Goal: Entertainment & Leisure: Consume media (video, audio)

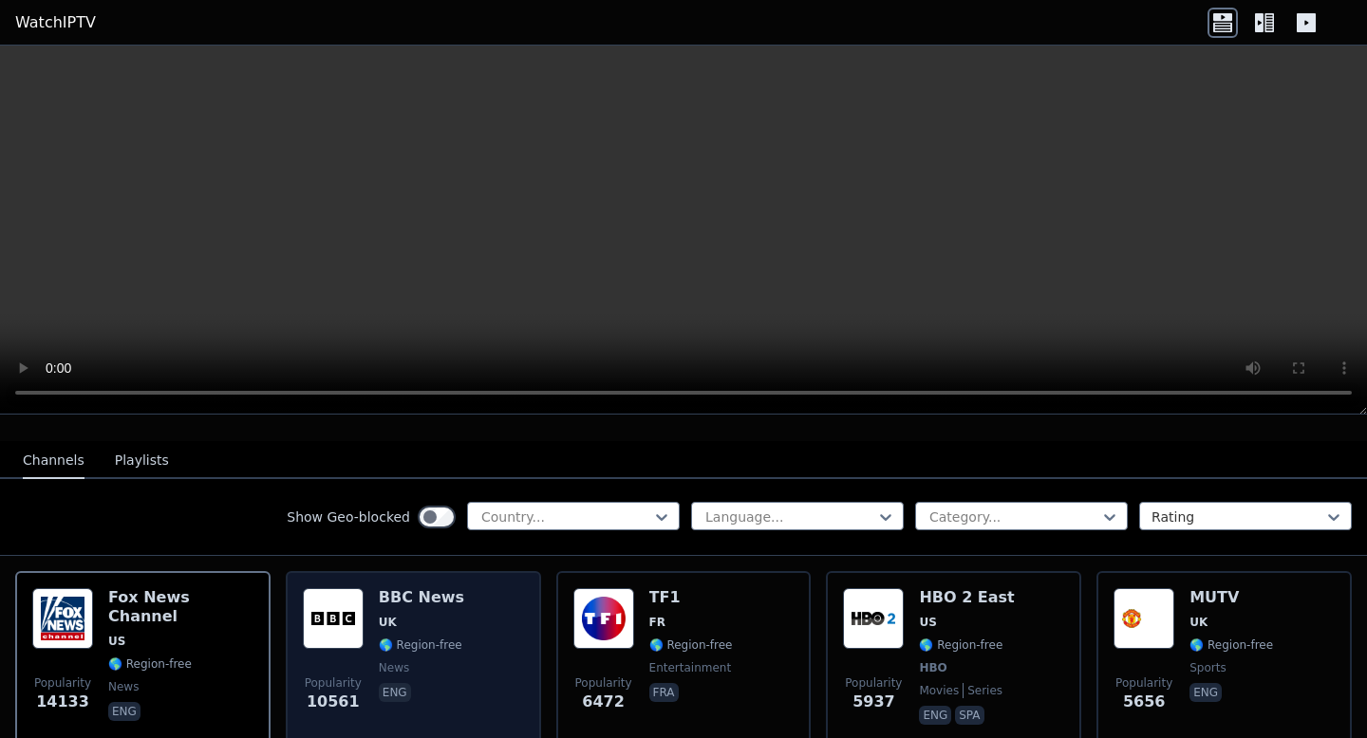
scroll to position [155, 0]
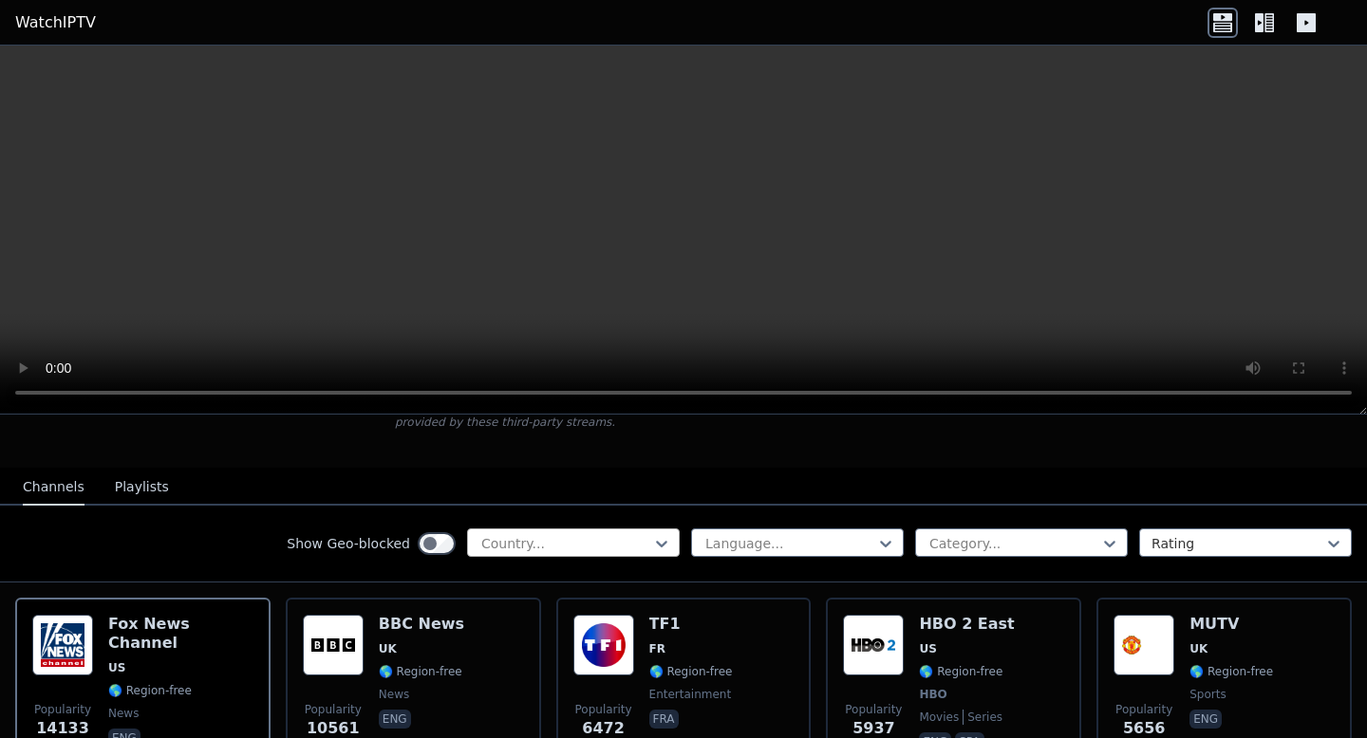
click at [630, 537] on div at bounding box center [565, 543] width 173 height 19
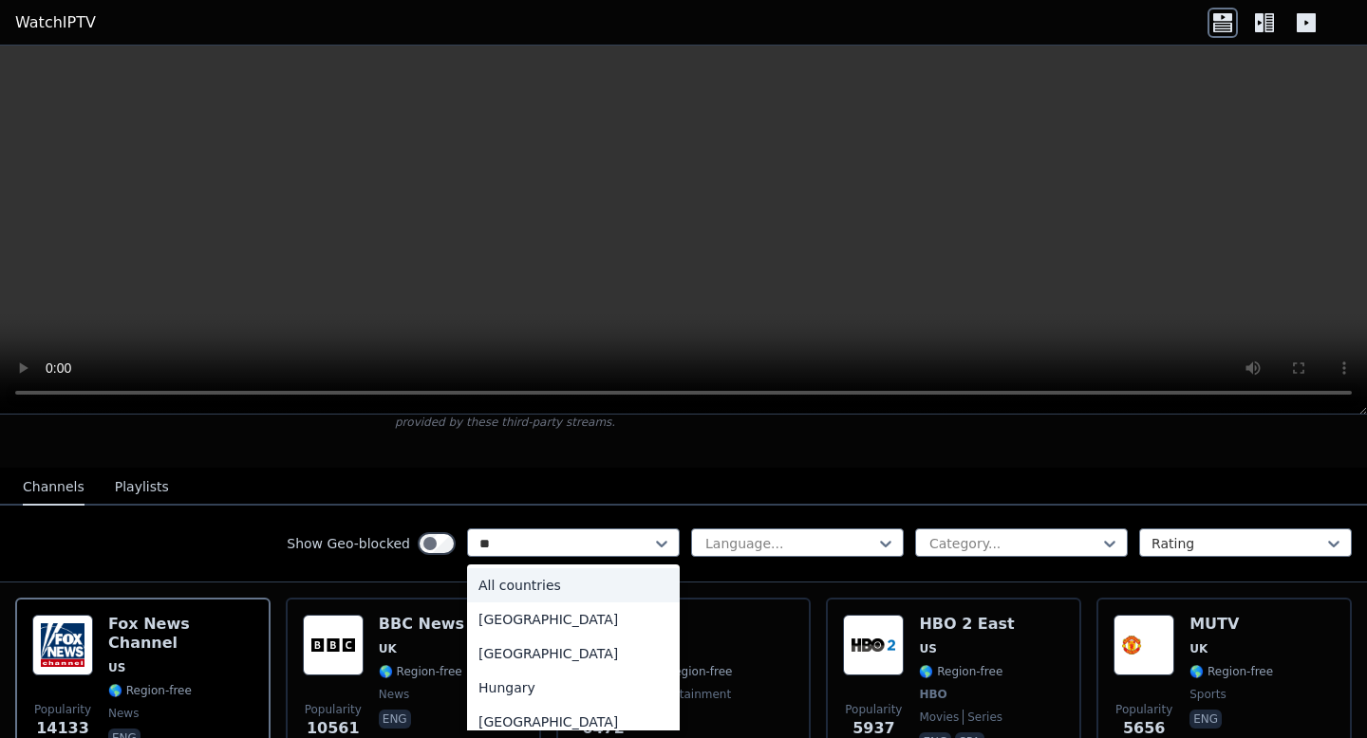
type input "***"
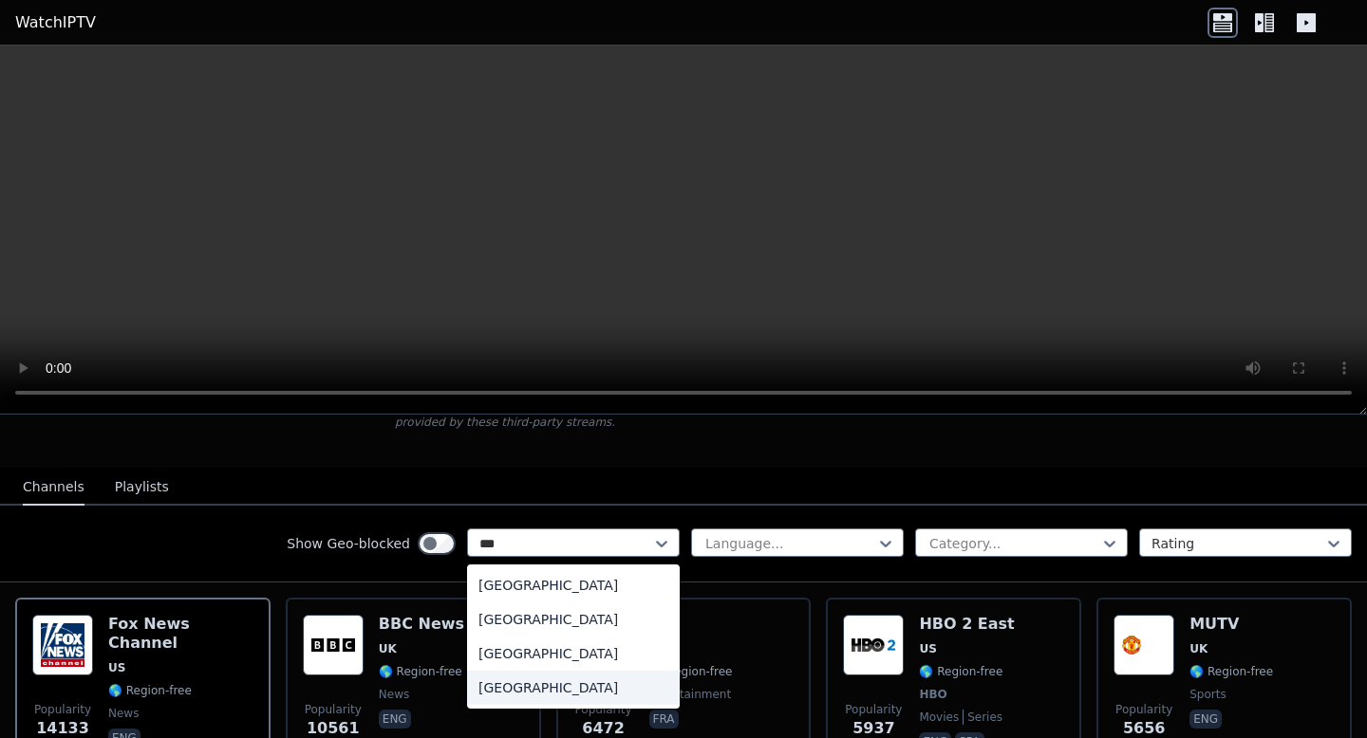
click at [536, 674] on div "[GEOGRAPHIC_DATA]" at bounding box center [573, 688] width 213 height 34
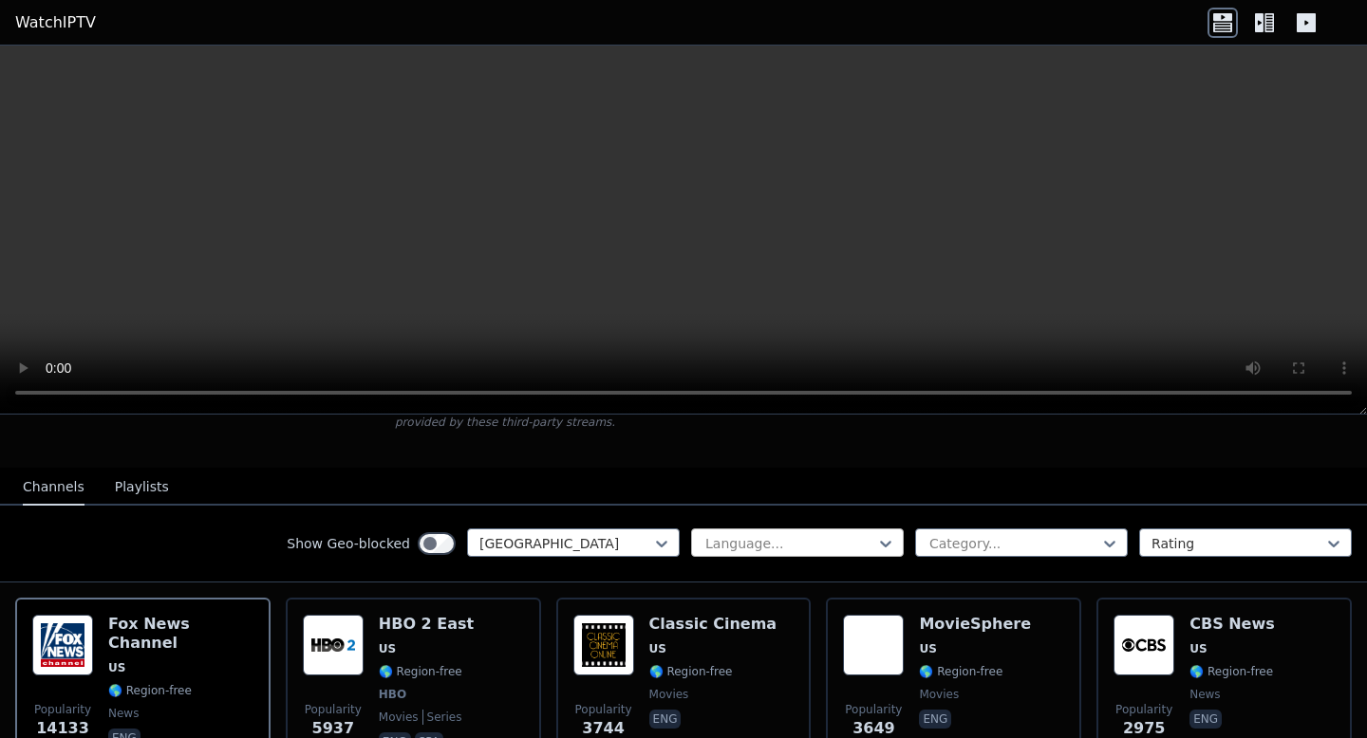
click at [808, 548] on div at bounding box center [789, 543] width 173 height 19
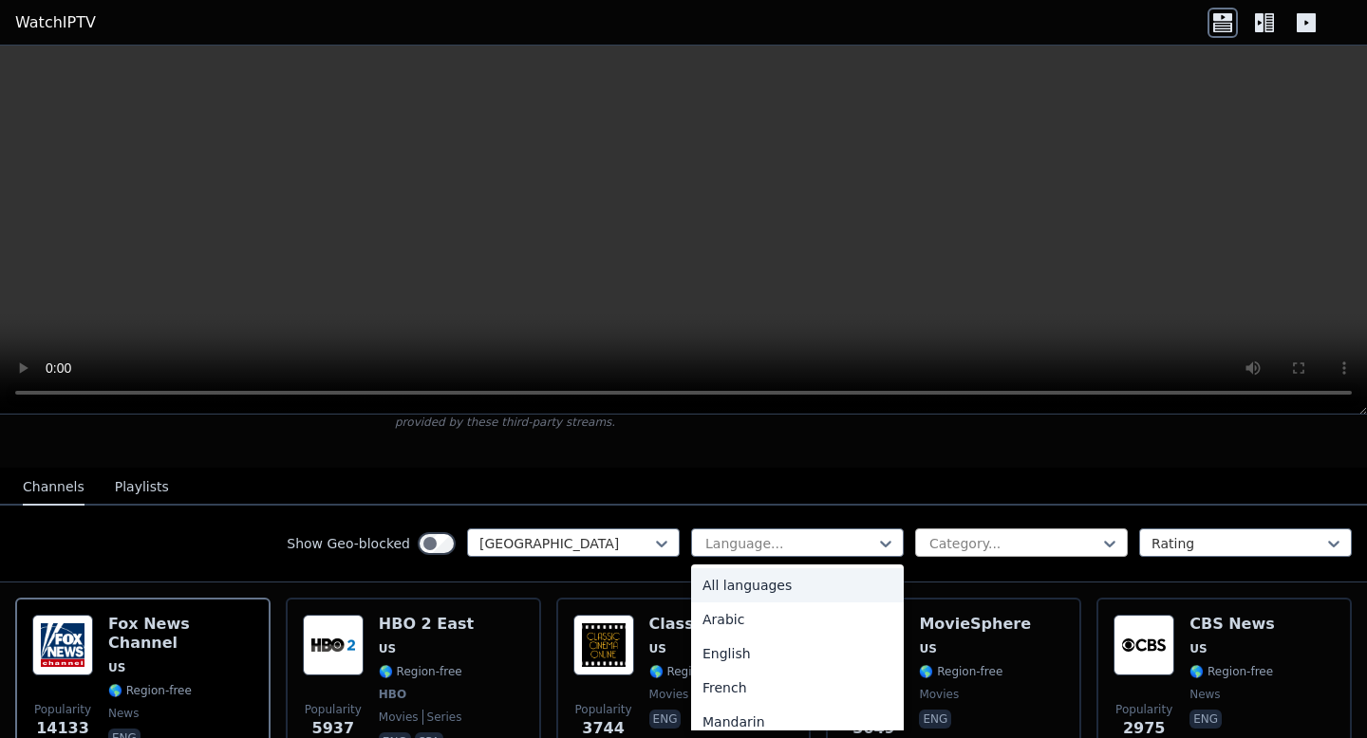
click at [991, 553] on div "Category..." at bounding box center [1021, 543] width 213 height 28
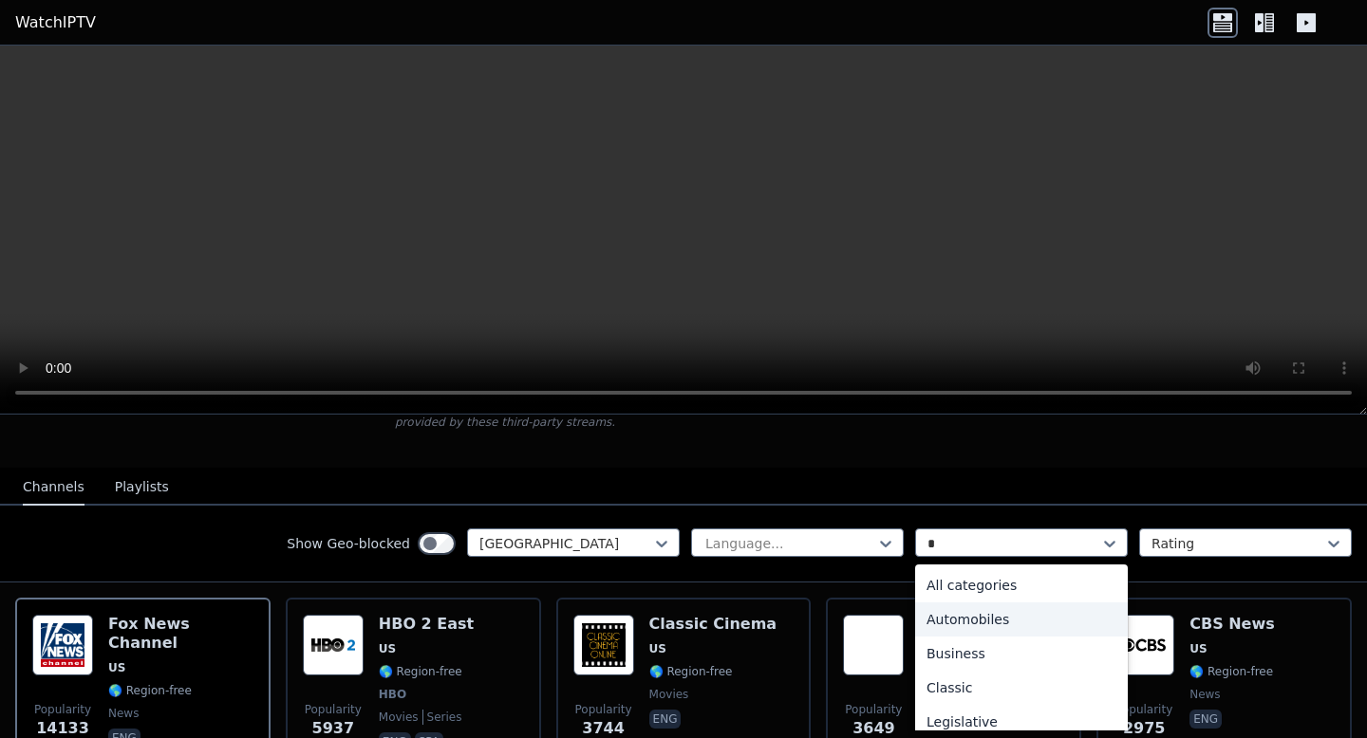
type input "**"
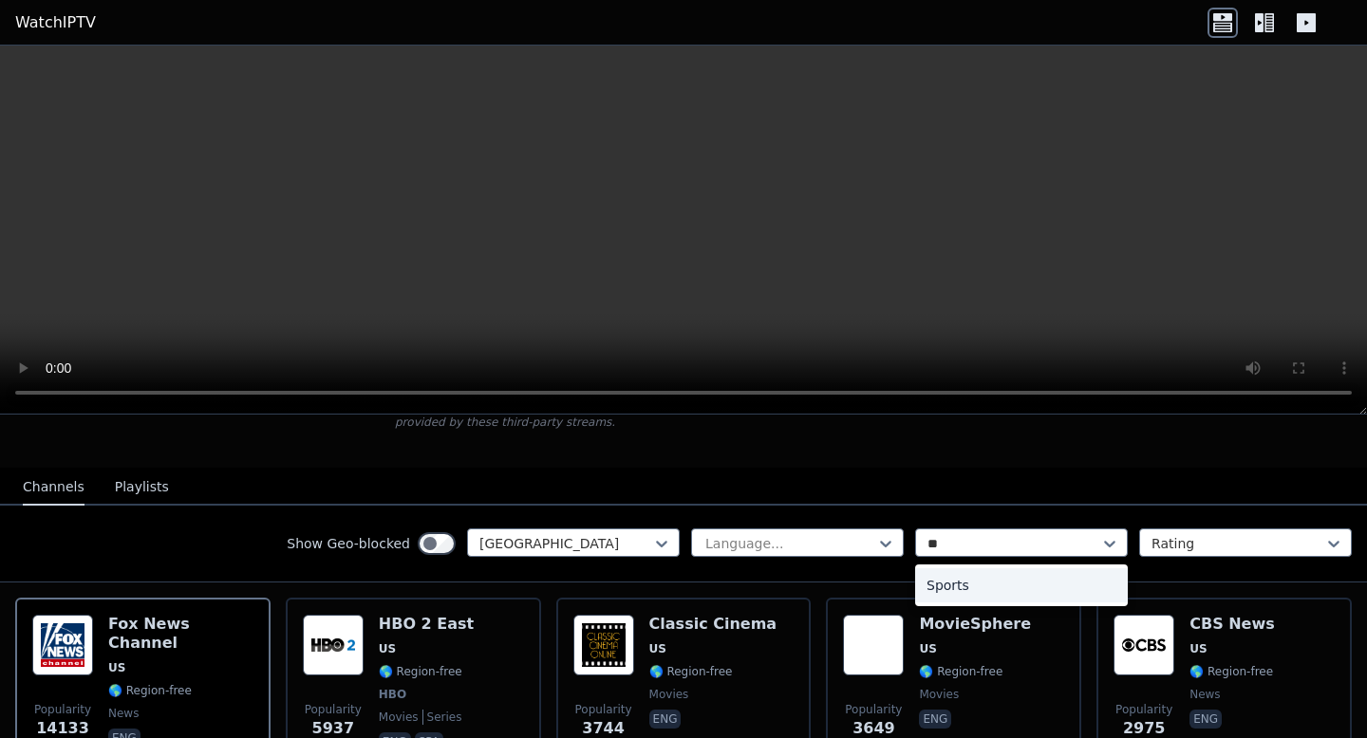
click at [1041, 584] on div "Sports" at bounding box center [1021, 586] width 213 height 34
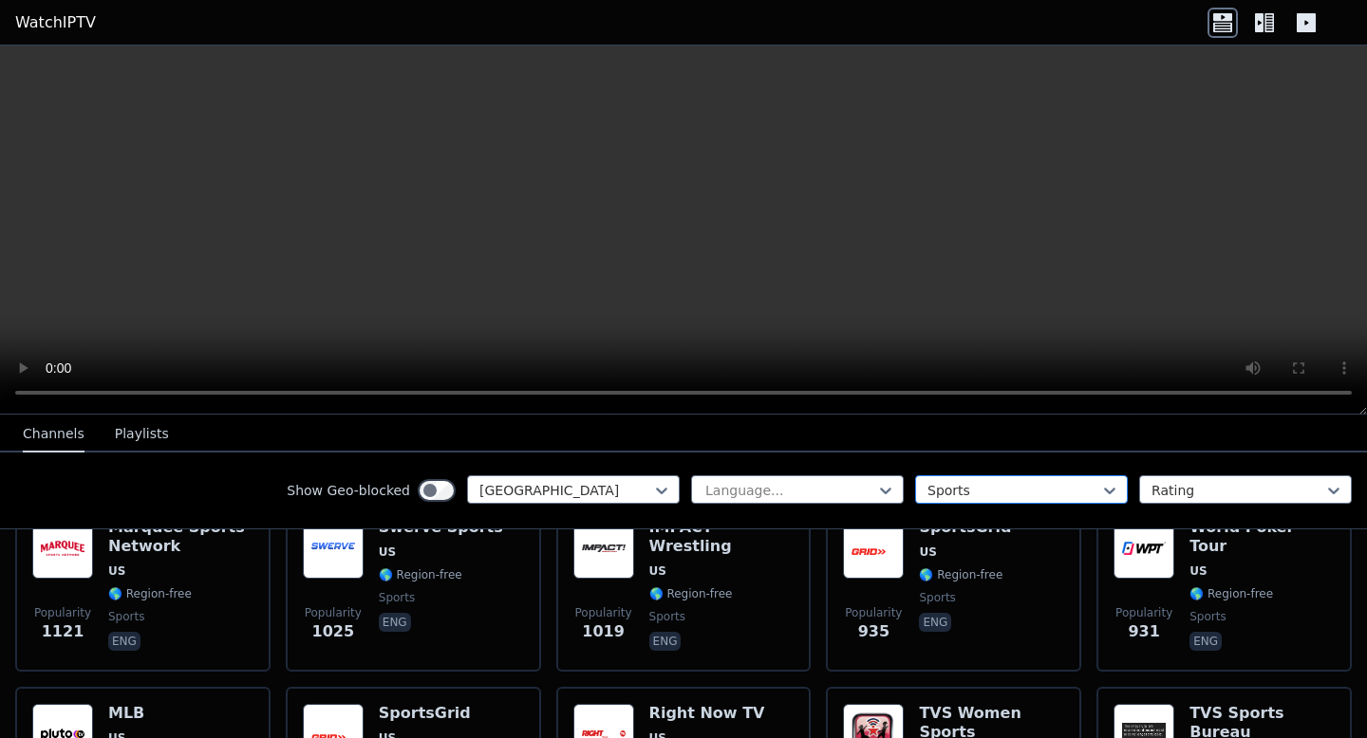
scroll to position [223, 0]
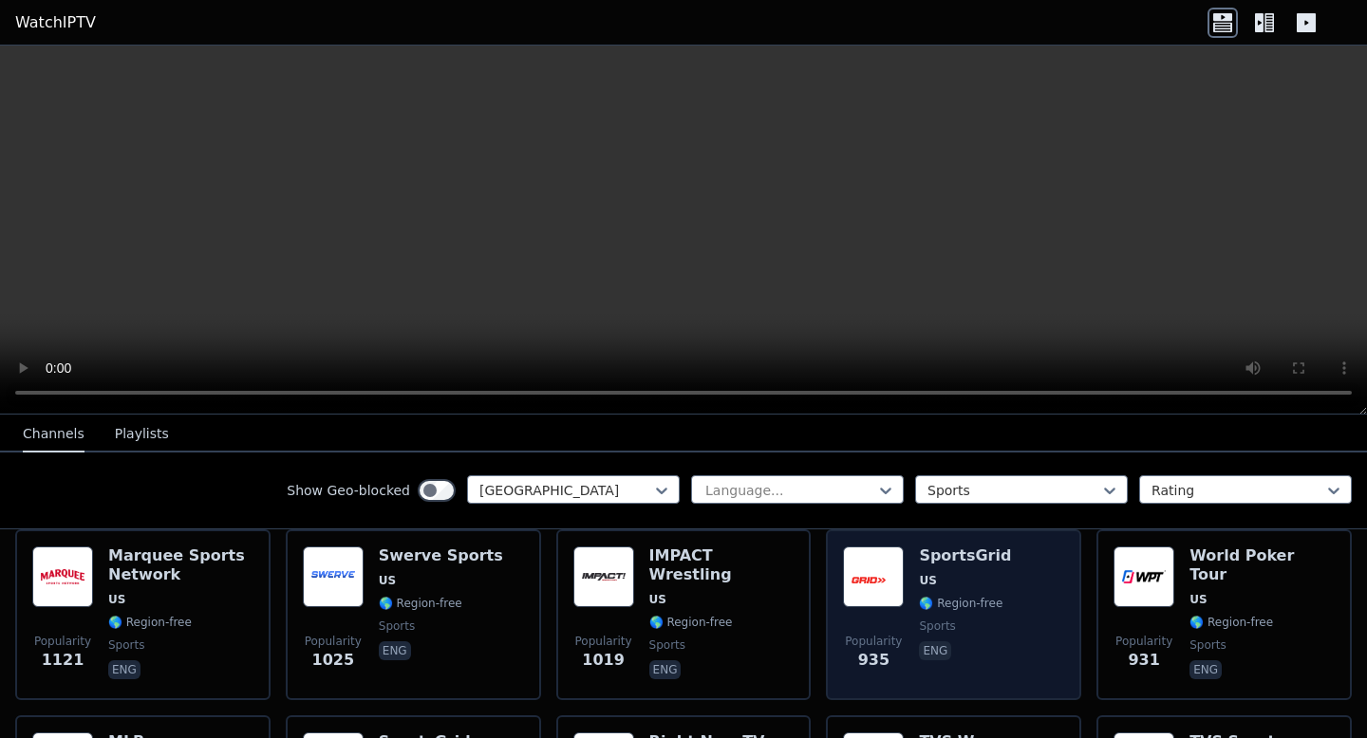
click at [925, 610] on span "🌎 Region-free" at bounding box center [961, 603] width 84 height 15
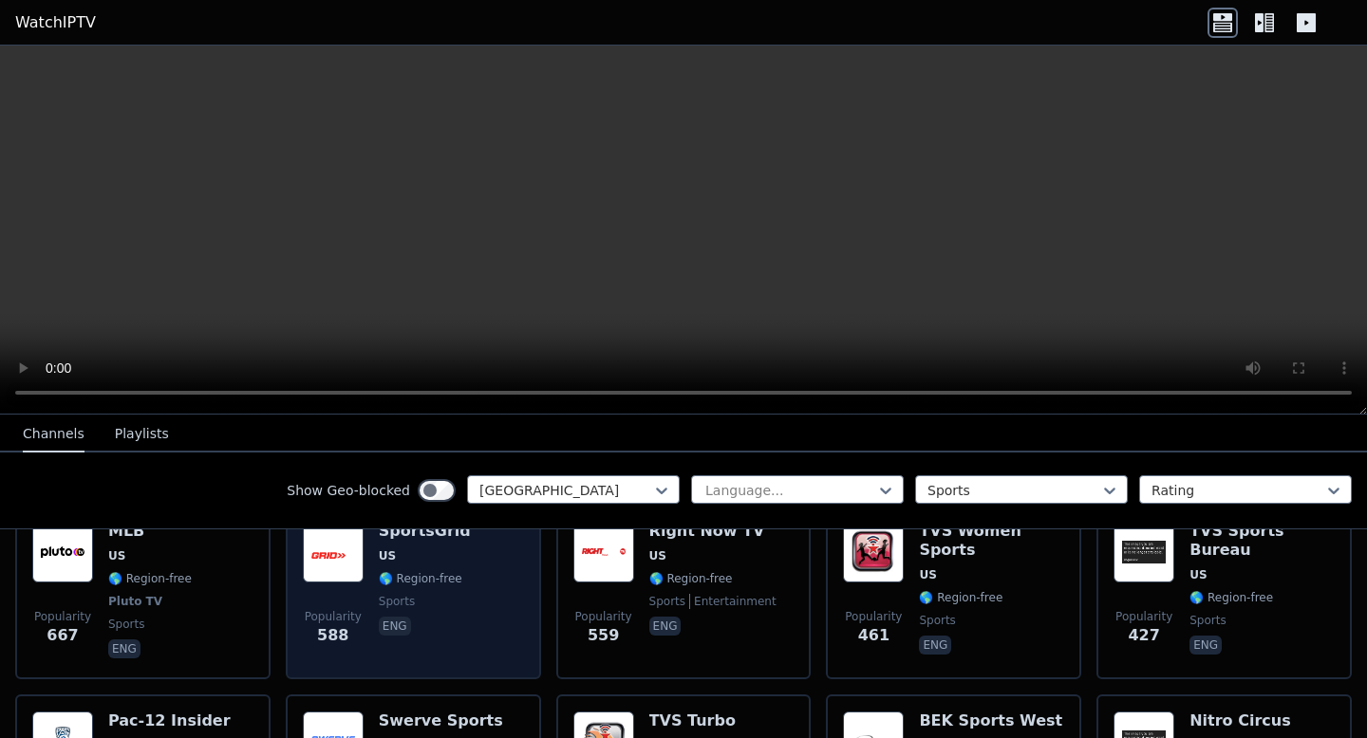
click at [448, 606] on span "sports" at bounding box center [425, 601] width 92 height 15
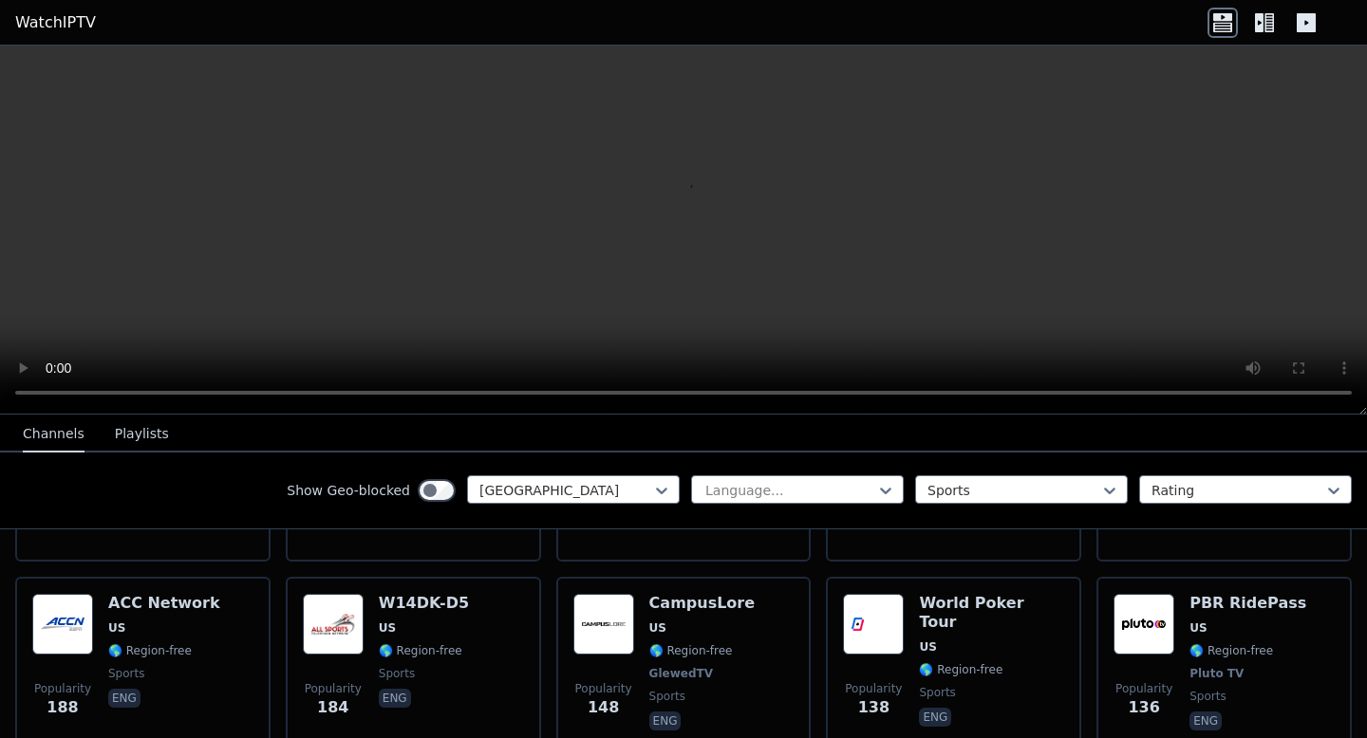
scroll to position [738, 0]
click at [448, 606] on h6 "W14DK-D5" at bounding box center [424, 602] width 90 height 19
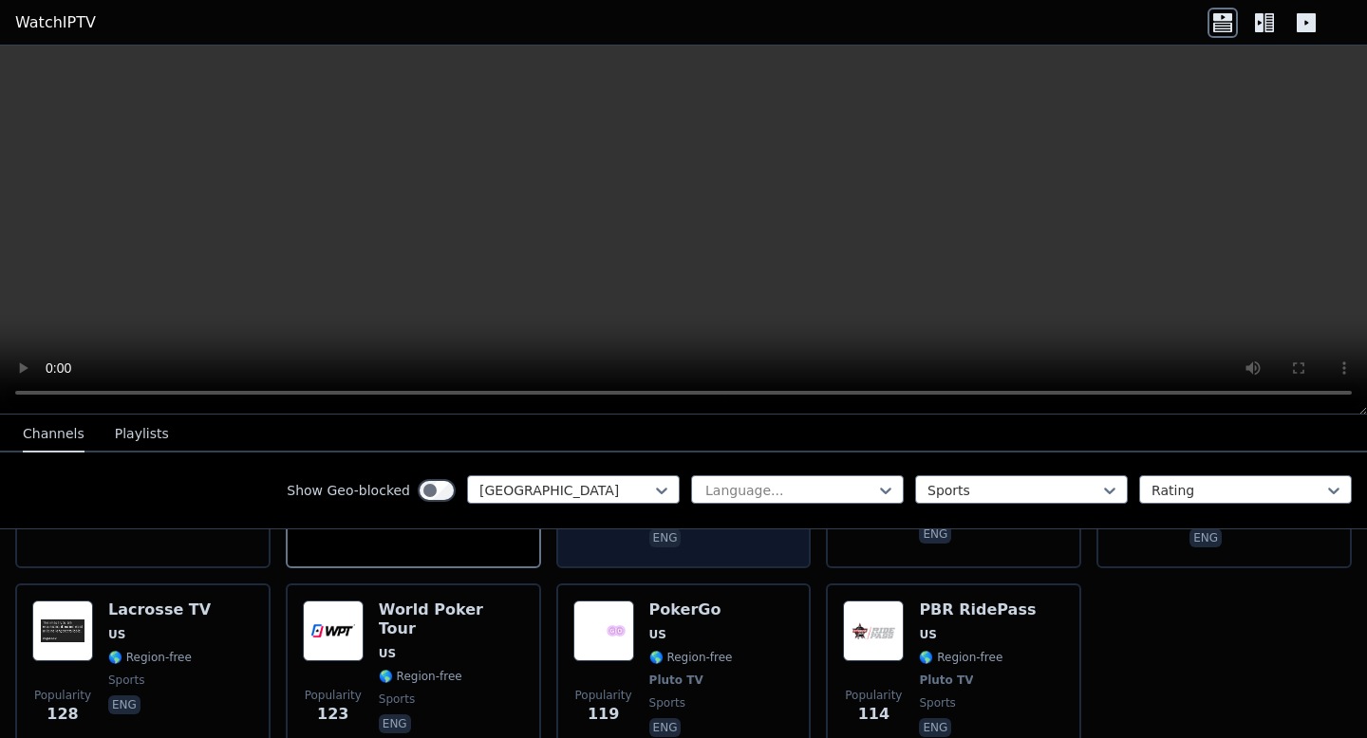
click at [675, 648] on div "PokerGo US 🌎 Region-free Pluto TV sports eng" at bounding box center [691, 671] width 84 height 140
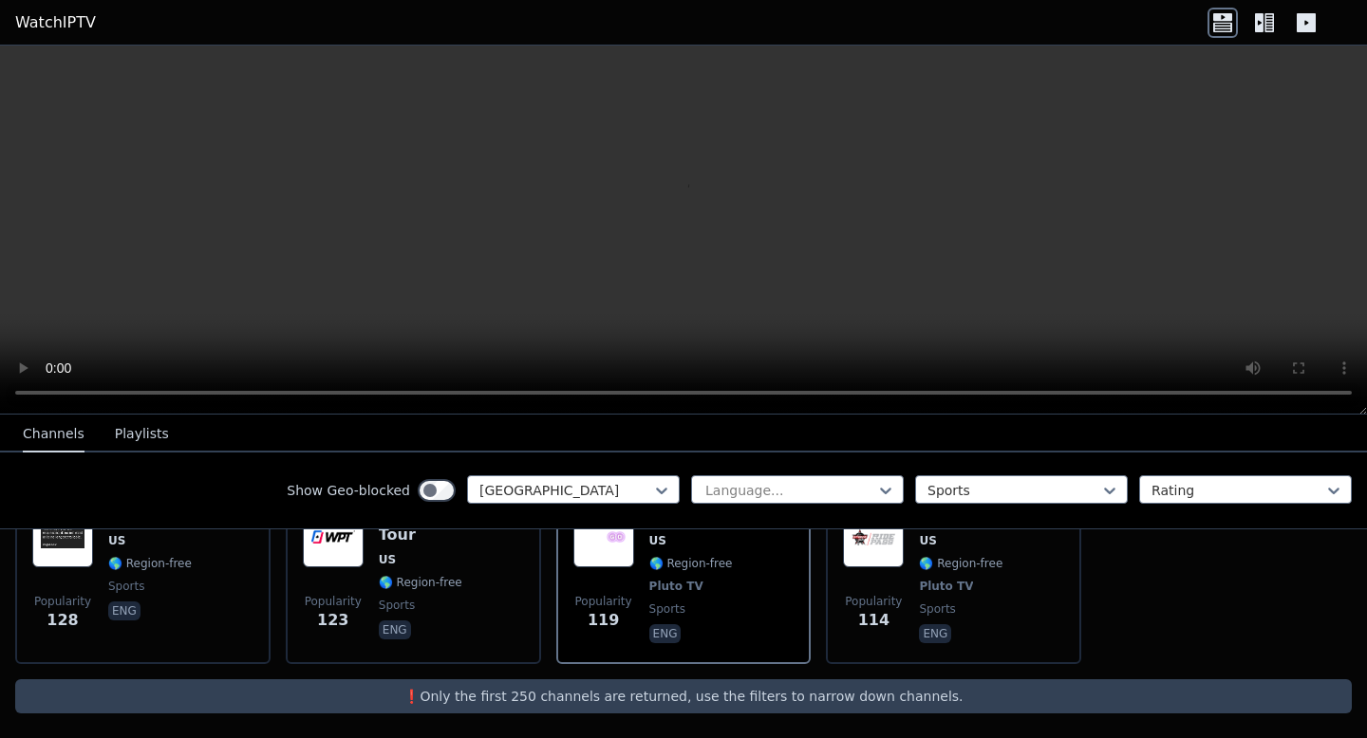
scroll to position [1020, 0]
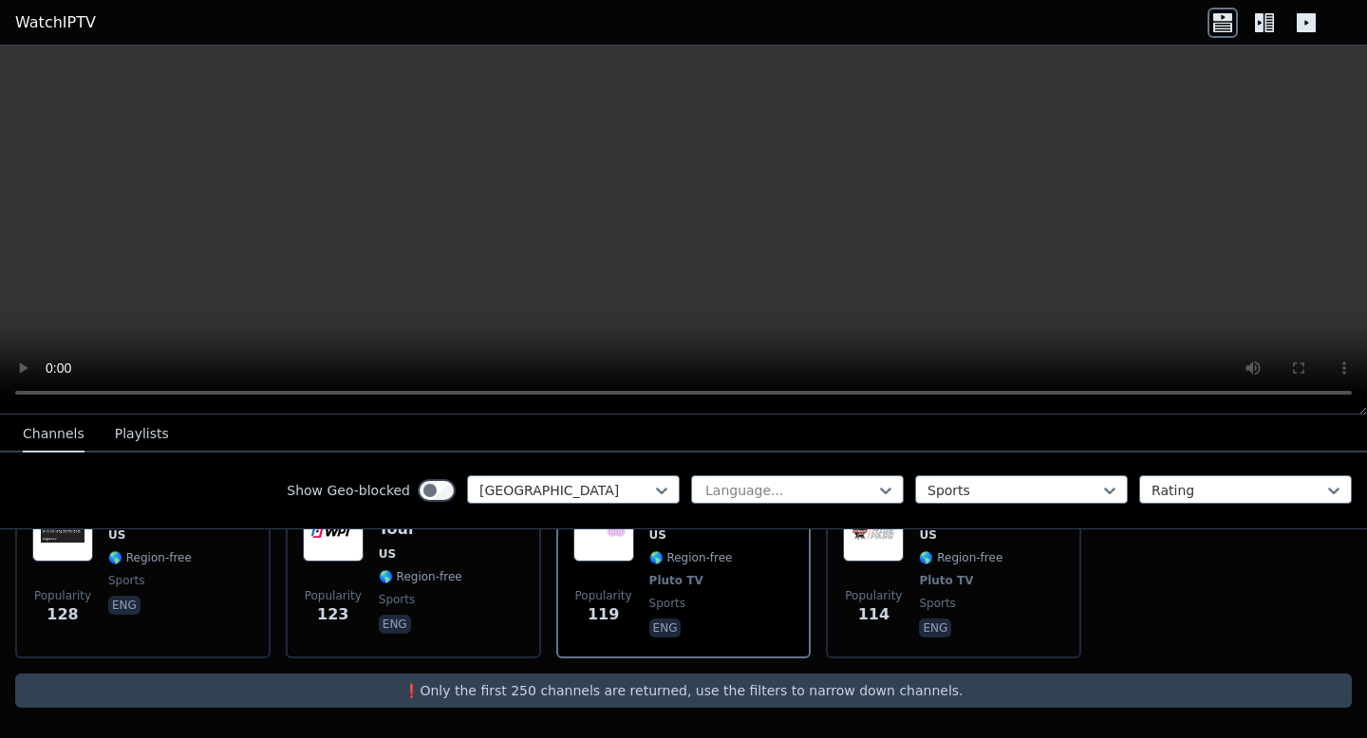
click at [686, 691] on p "❗️Only the first 250 channels are returned, use the filters to narrow down chan…" at bounding box center [683, 690] width 1321 height 19
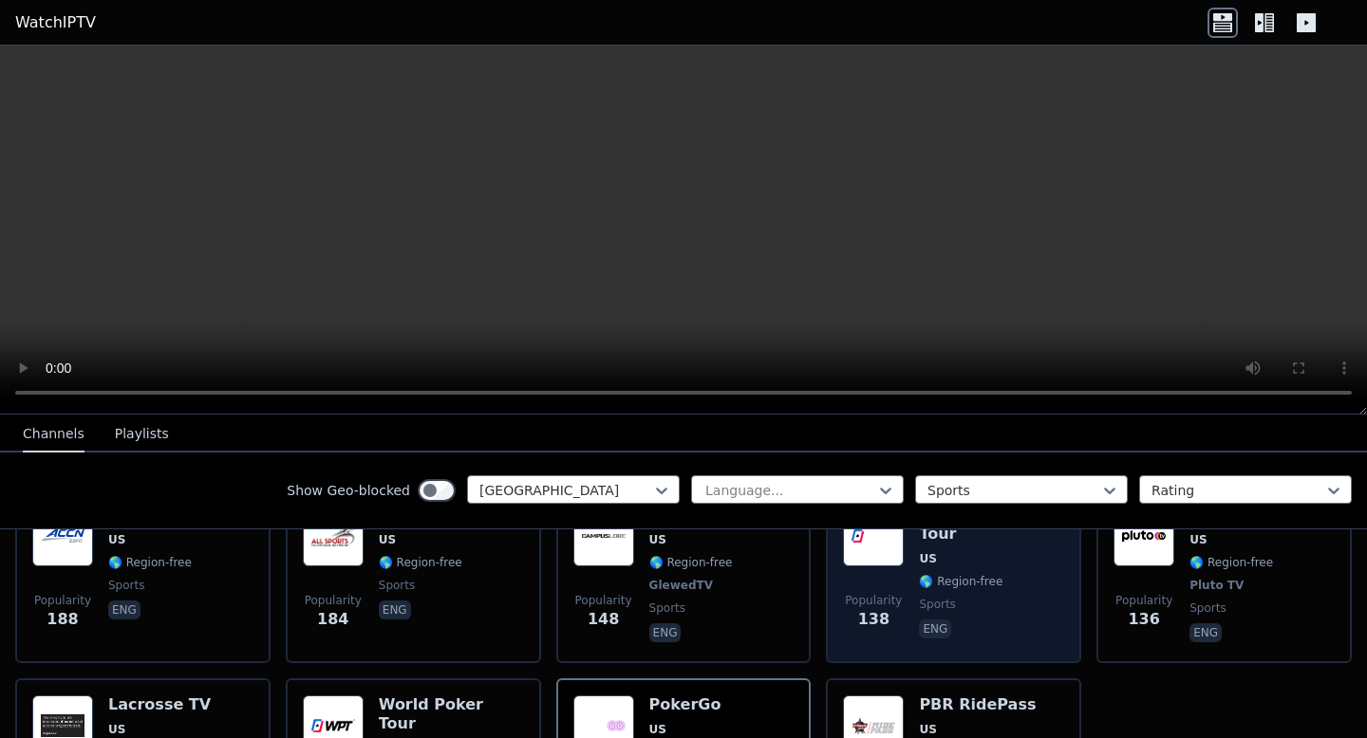
click at [961, 597] on span "sports" at bounding box center [991, 604] width 145 height 15
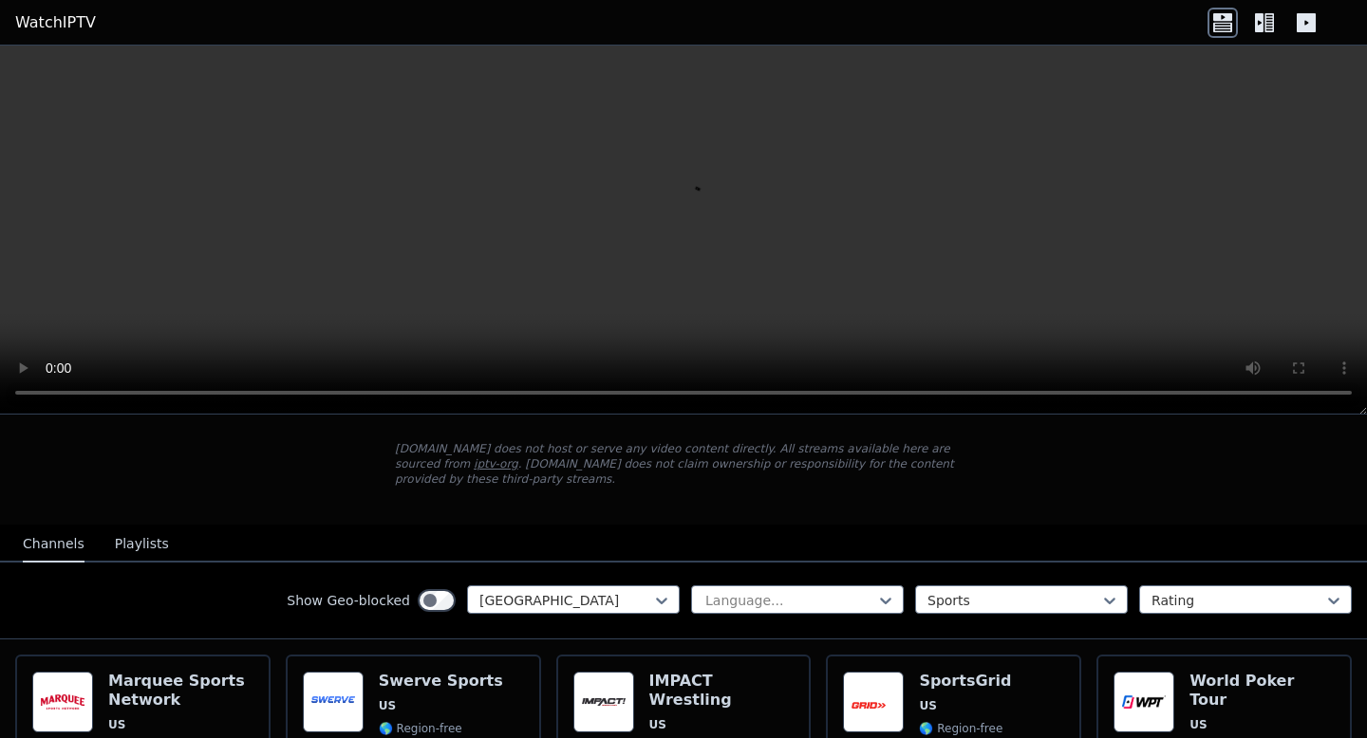
scroll to position [24, 0]
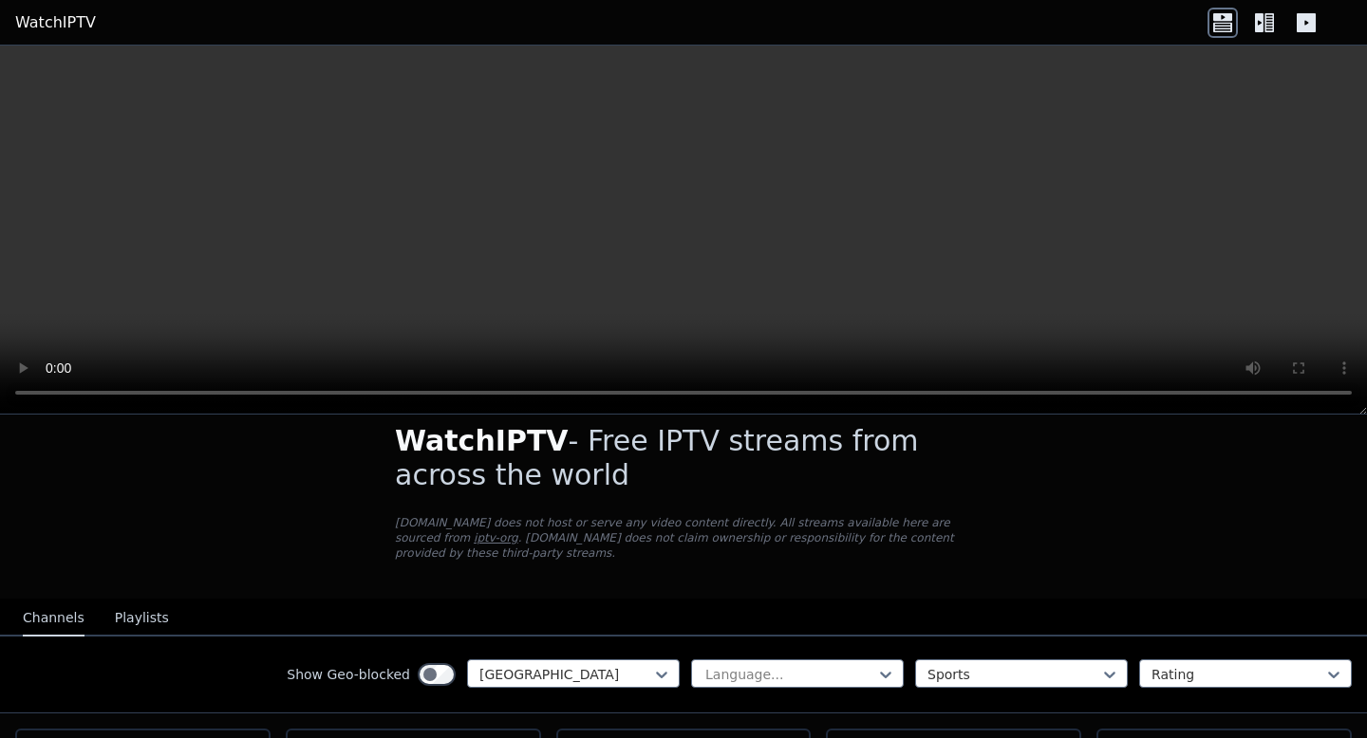
click at [151, 618] on button "Playlists" at bounding box center [142, 619] width 54 height 36
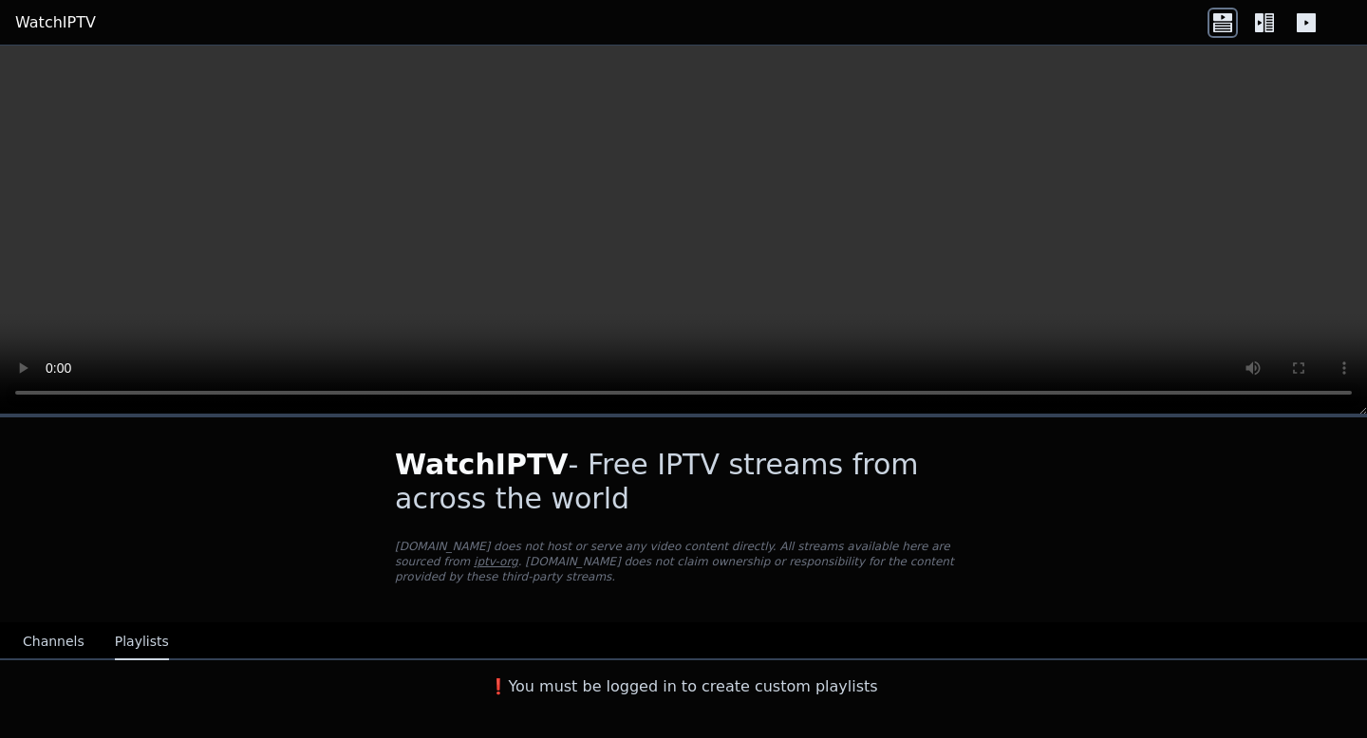
click at [47, 637] on button "Channels" at bounding box center [54, 642] width 62 height 36
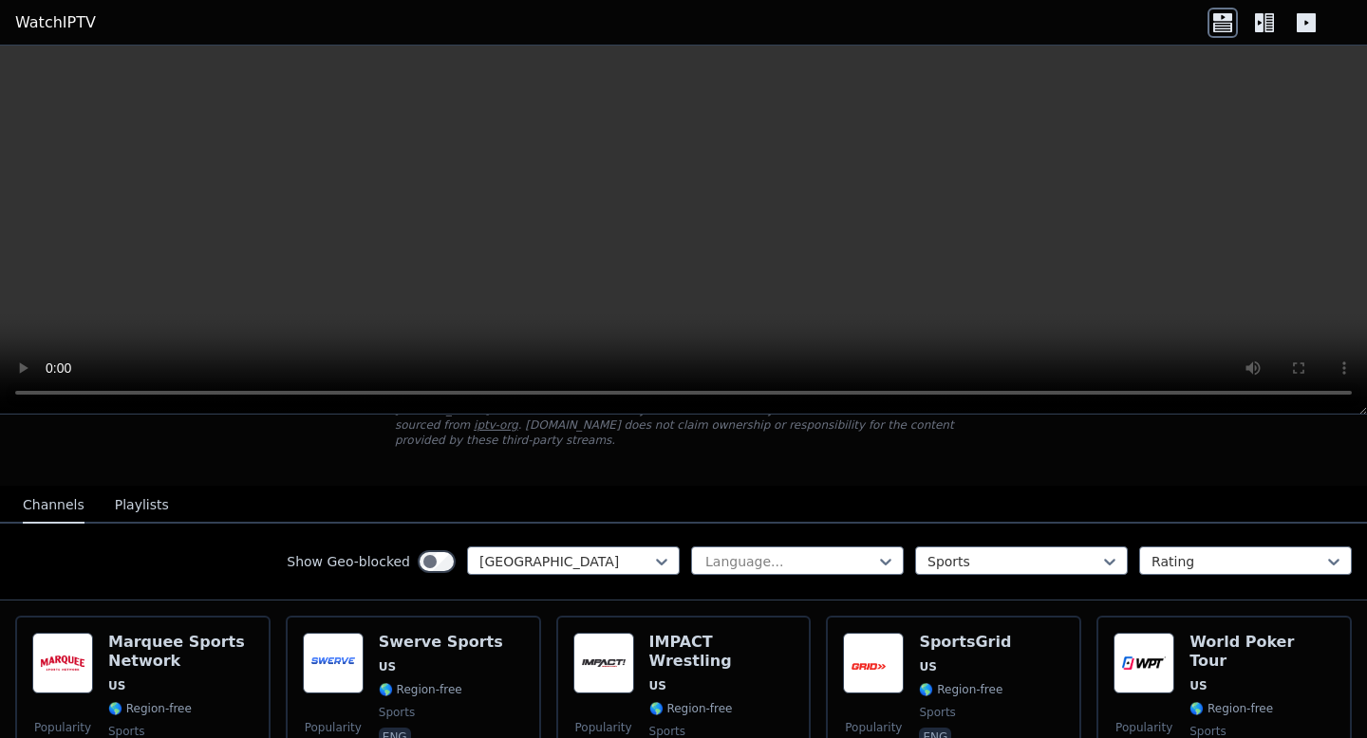
scroll to position [222, 0]
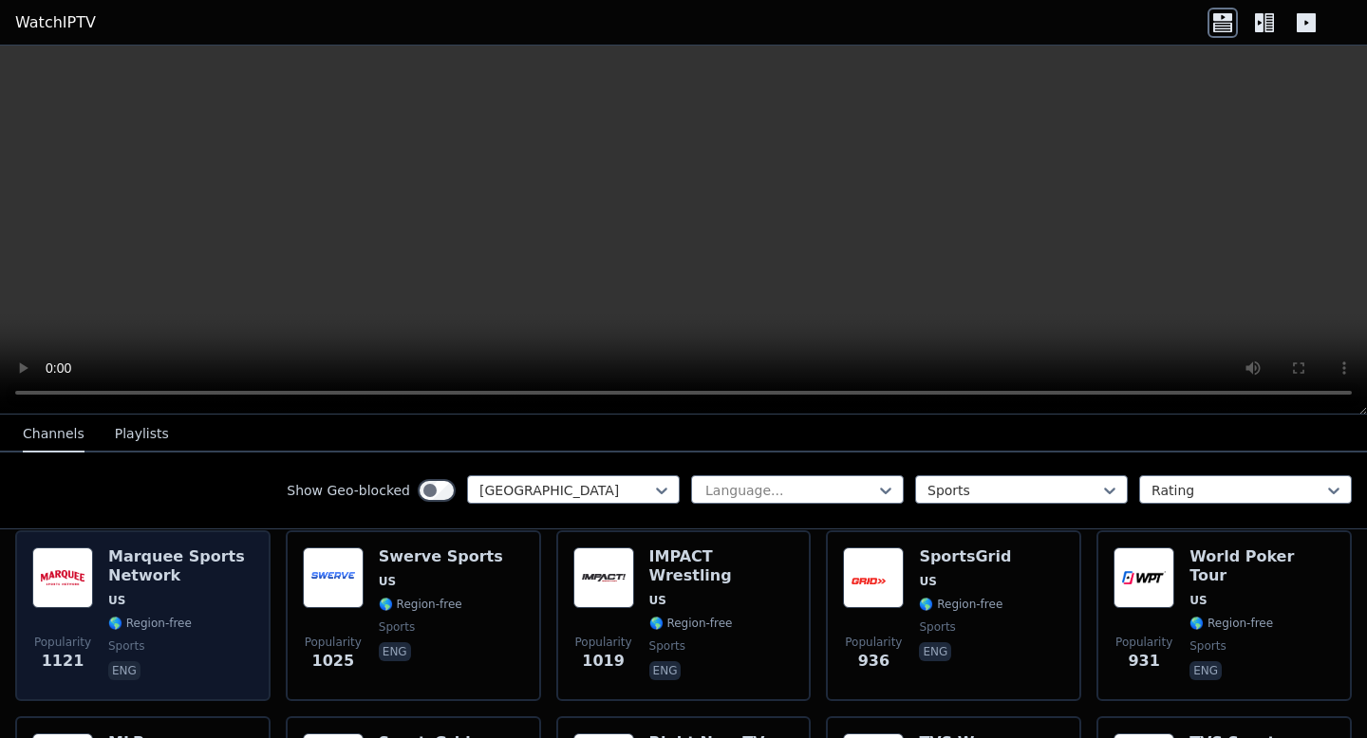
click at [212, 625] on span "🌎 Region-free" at bounding box center [180, 623] width 145 height 15
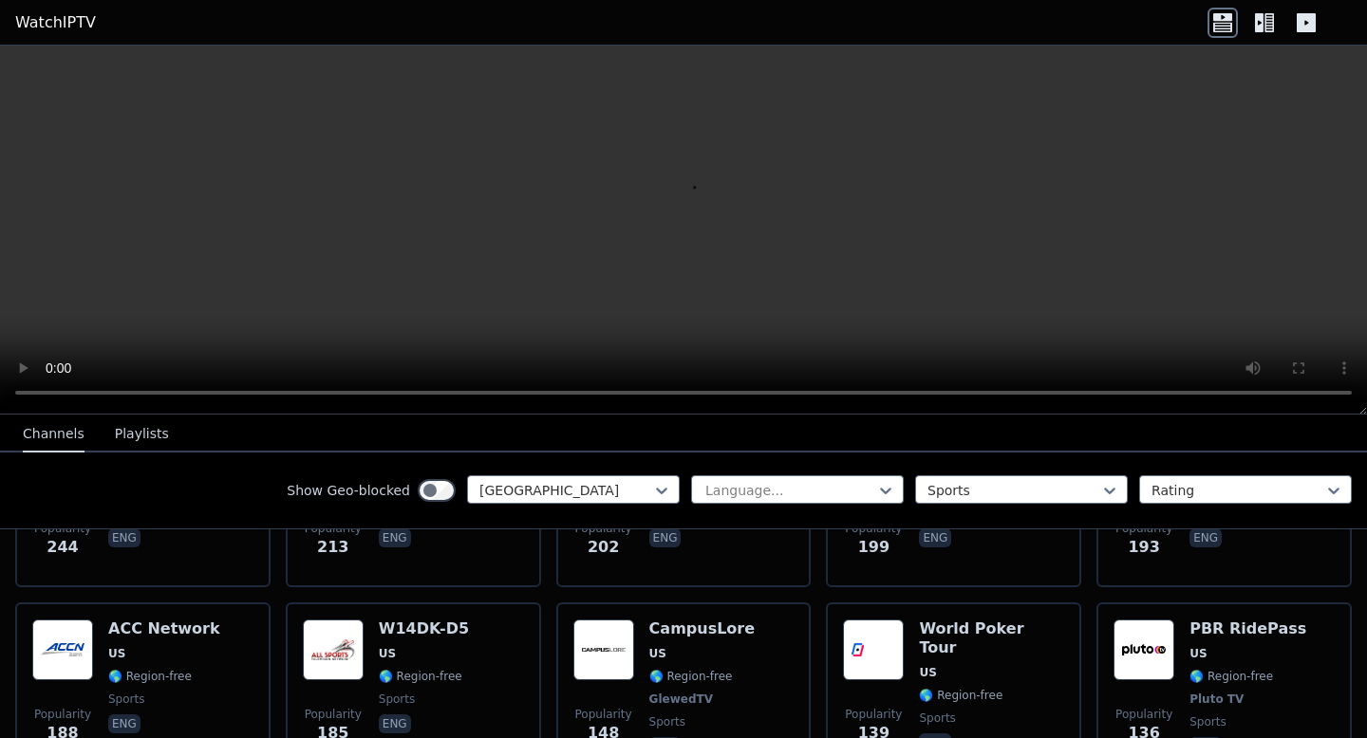
scroll to position [110, 0]
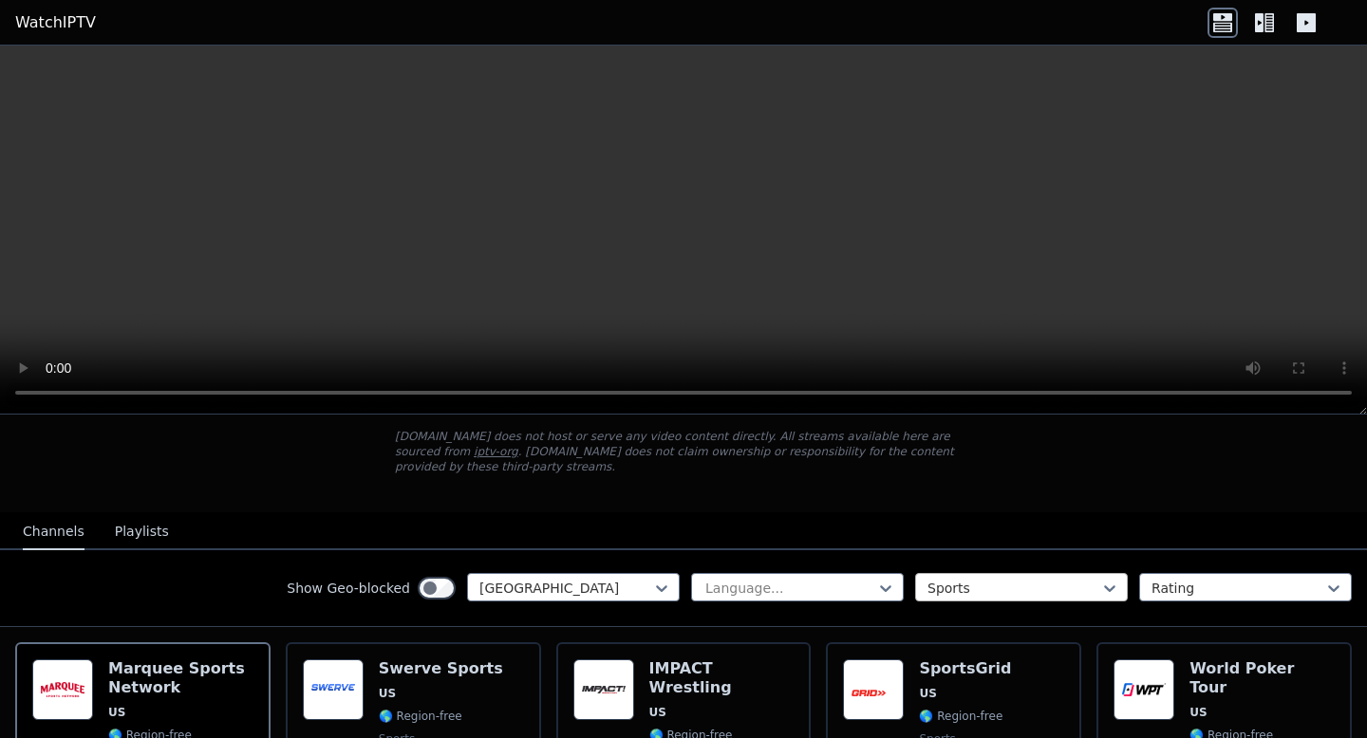
click at [1011, 588] on div at bounding box center [1013, 588] width 173 height 19
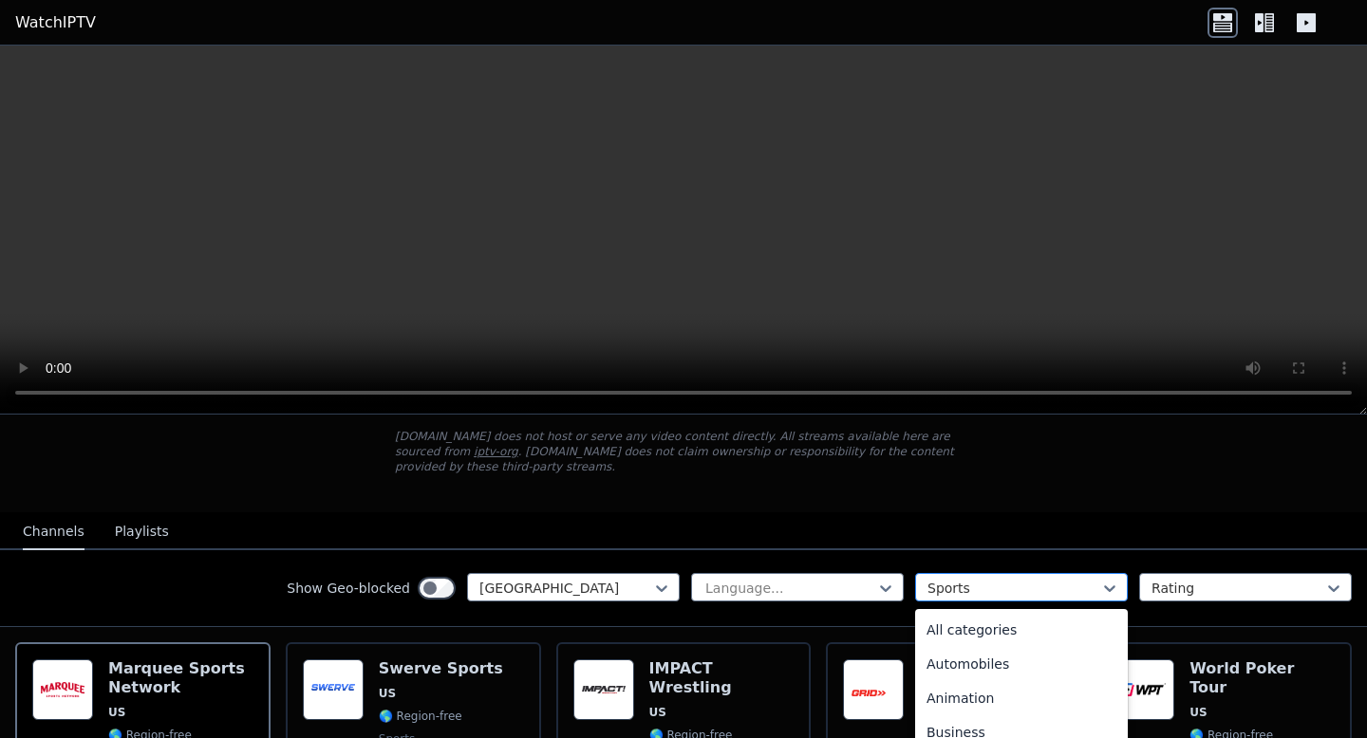
scroll to position [585, 0]
click at [992, 633] on div "News" at bounding box center [1021, 626] width 213 height 34
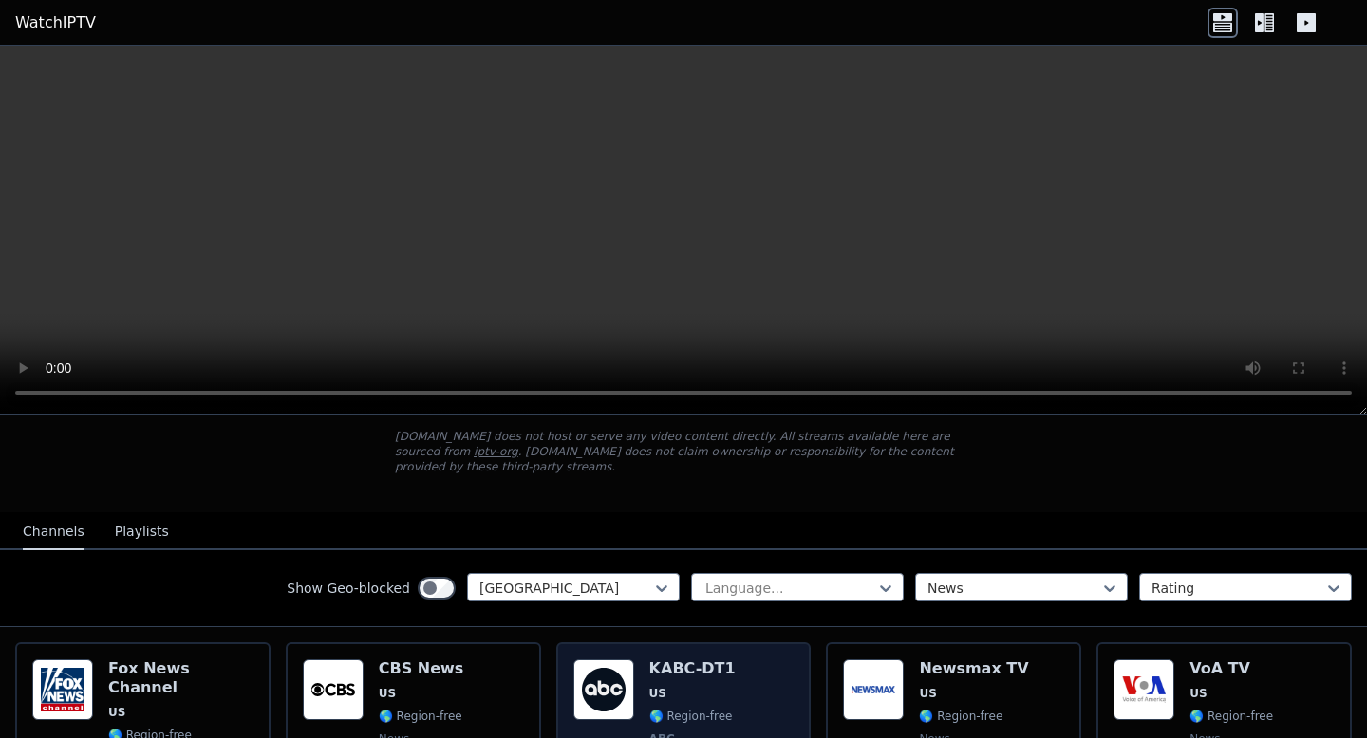
scroll to position [221, 0]
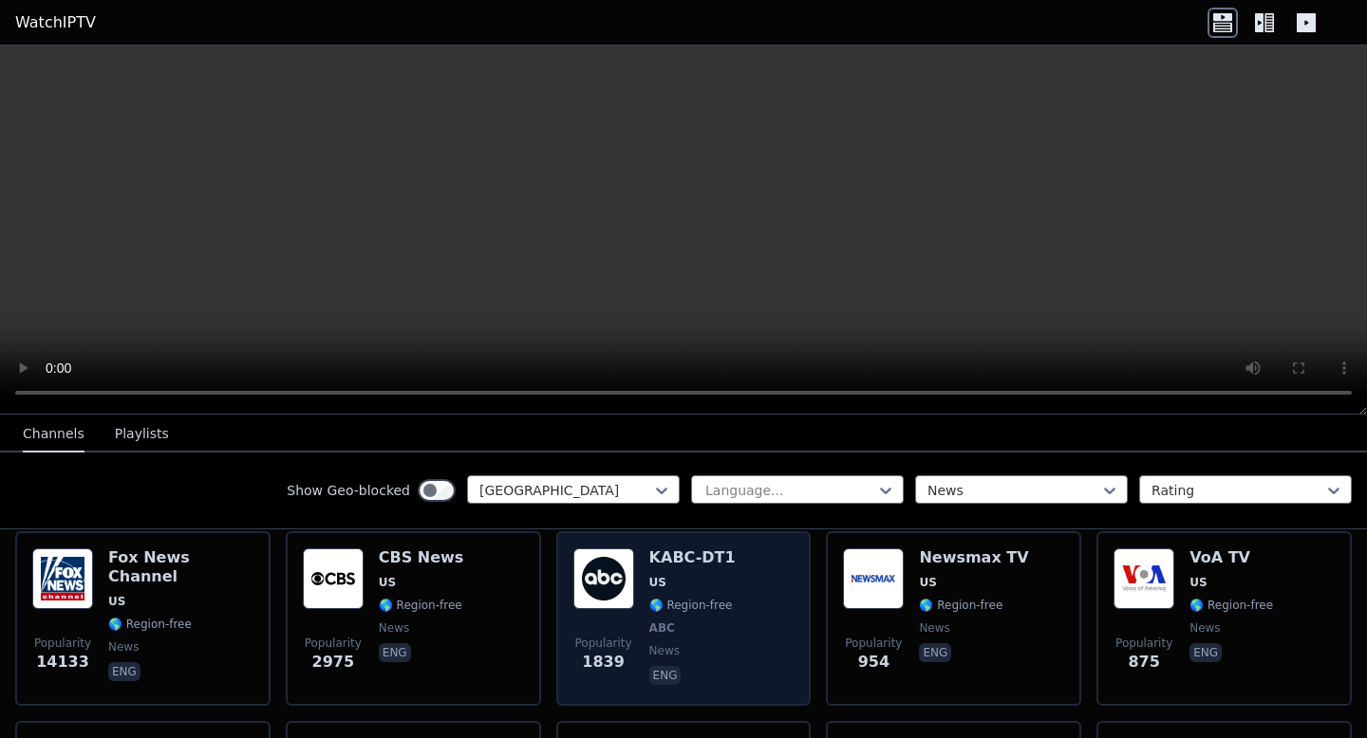
click at [686, 612] on span "🌎 Region-free" at bounding box center [691, 605] width 84 height 15
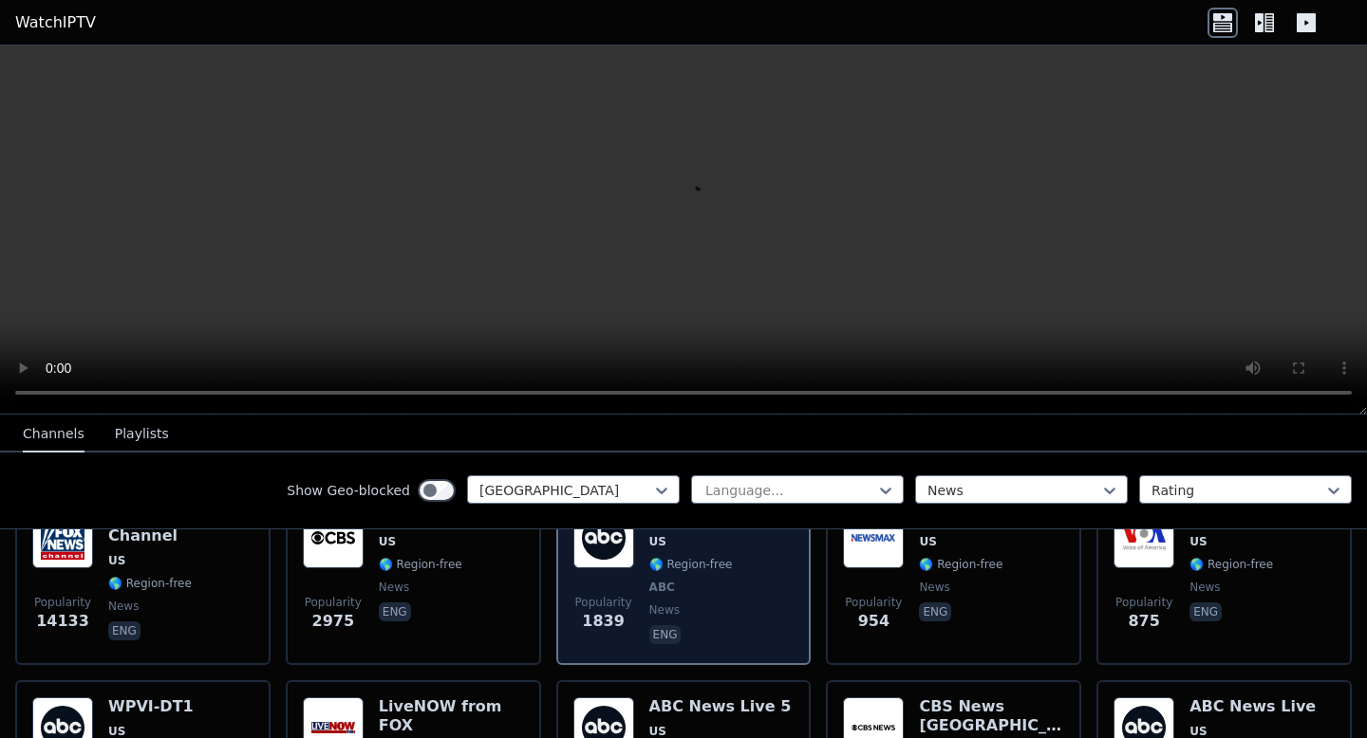
scroll to position [340, 0]
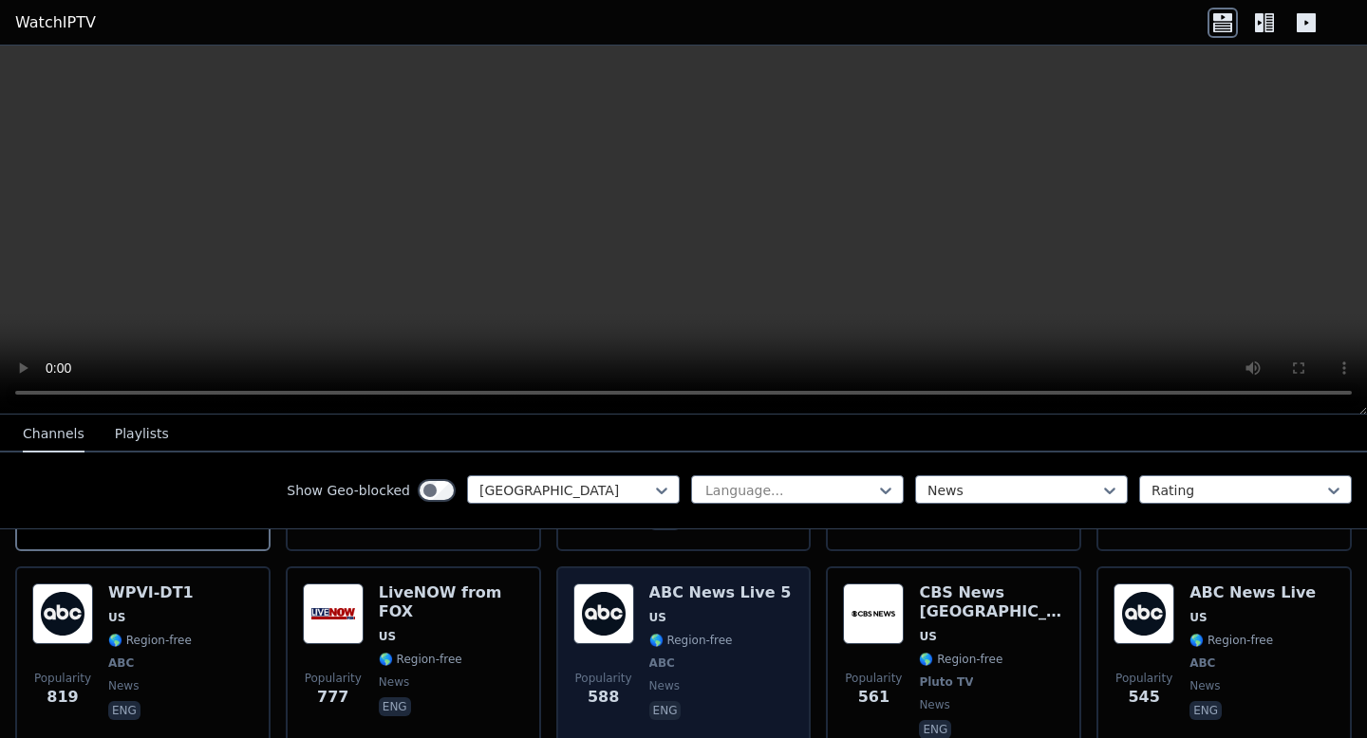
scroll to position [406, 0]
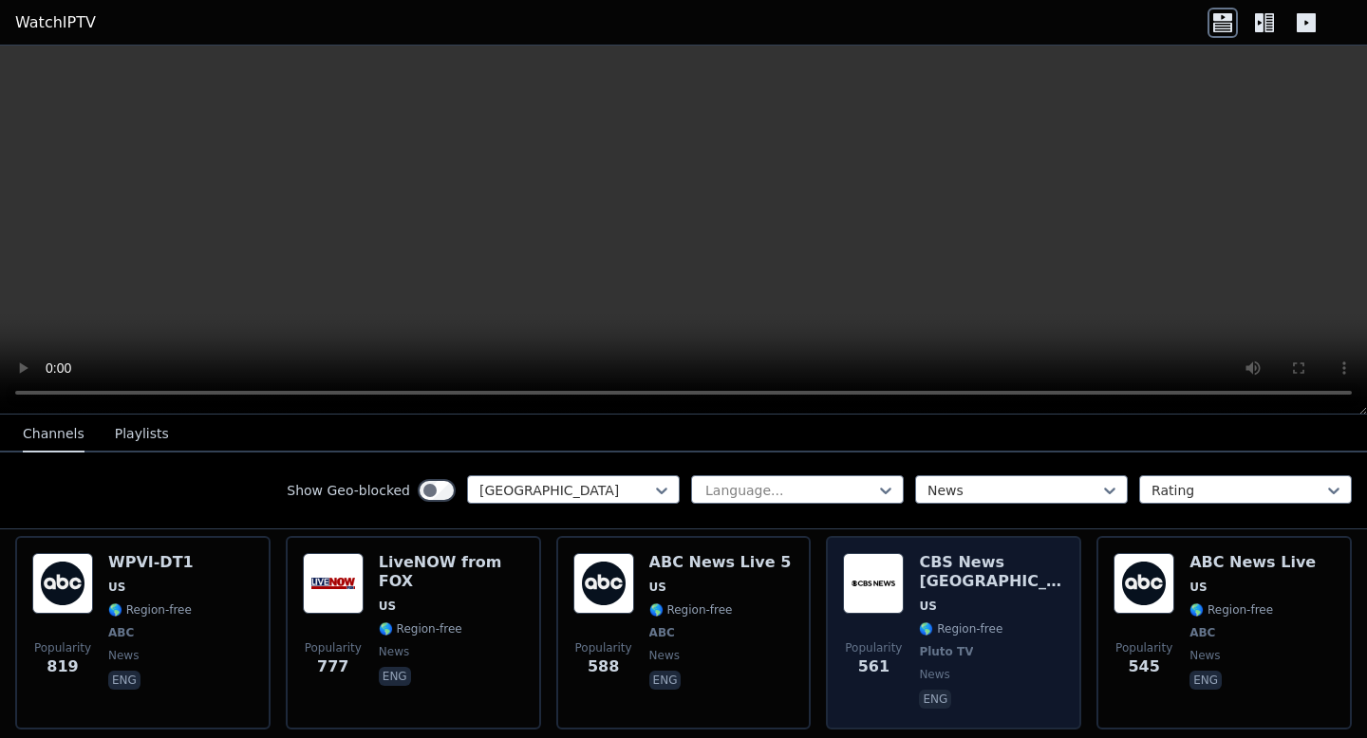
click at [912, 556] on div "Popularity 561 CBS News Boston US 🌎 Region-free Pluto TV news eng" at bounding box center [953, 632] width 221 height 159
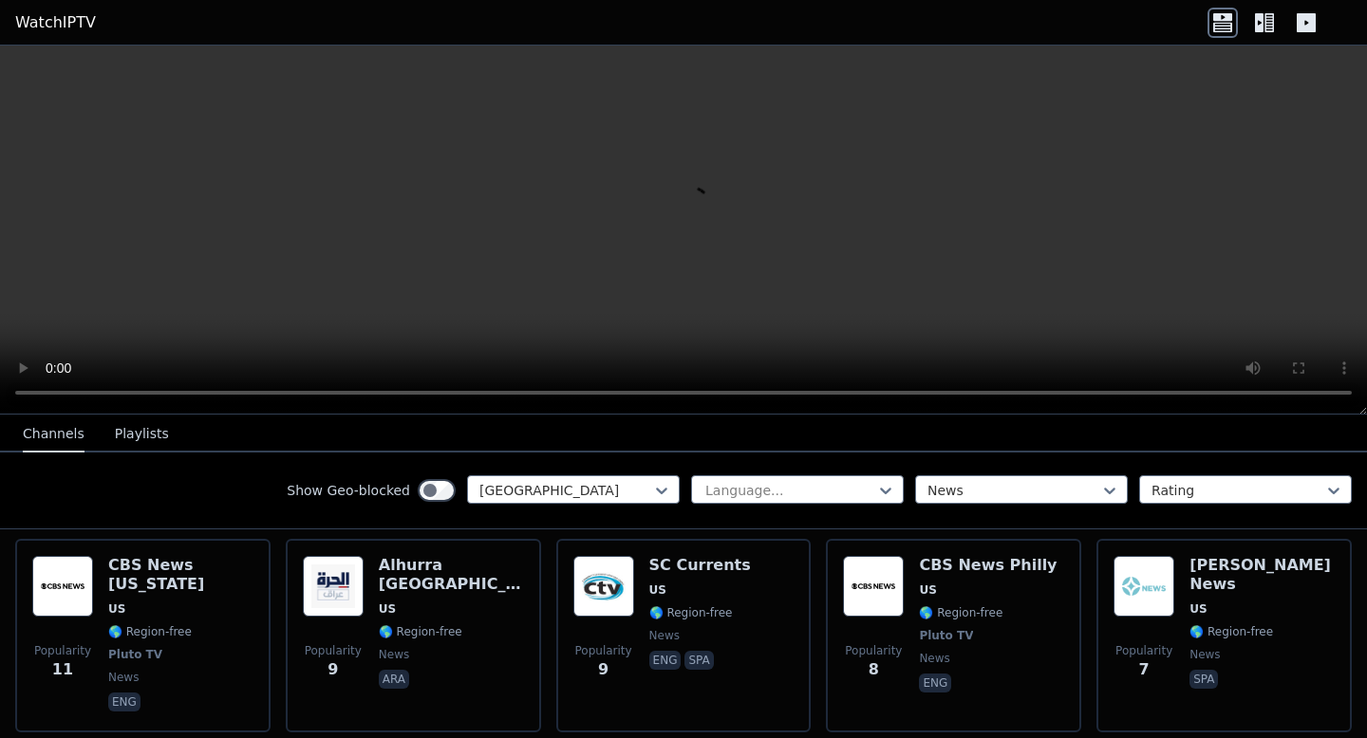
scroll to position [4232, 0]
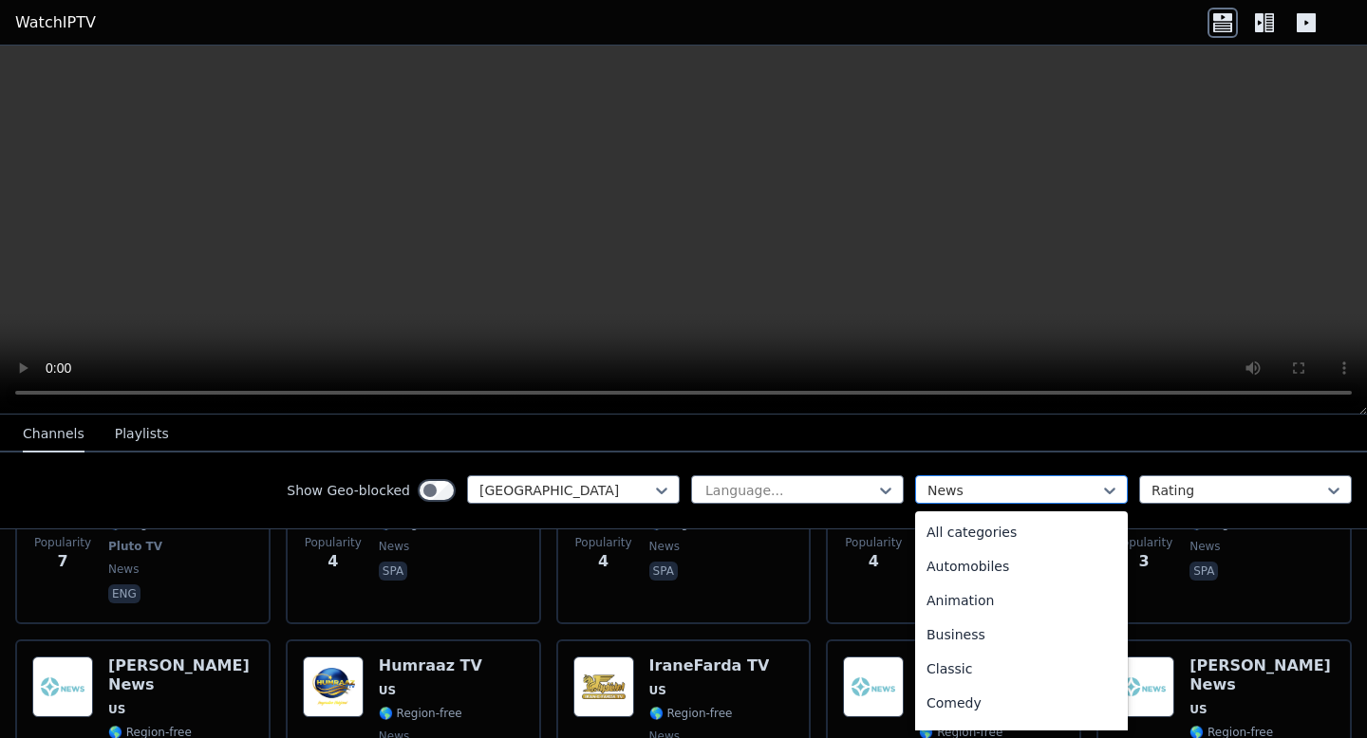
click at [974, 483] on div at bounding box center [1013, 490] width 173 height 19
click at [983, 522] on div "Entertainment" at bounding box center [1021, 529] width 213 height 34
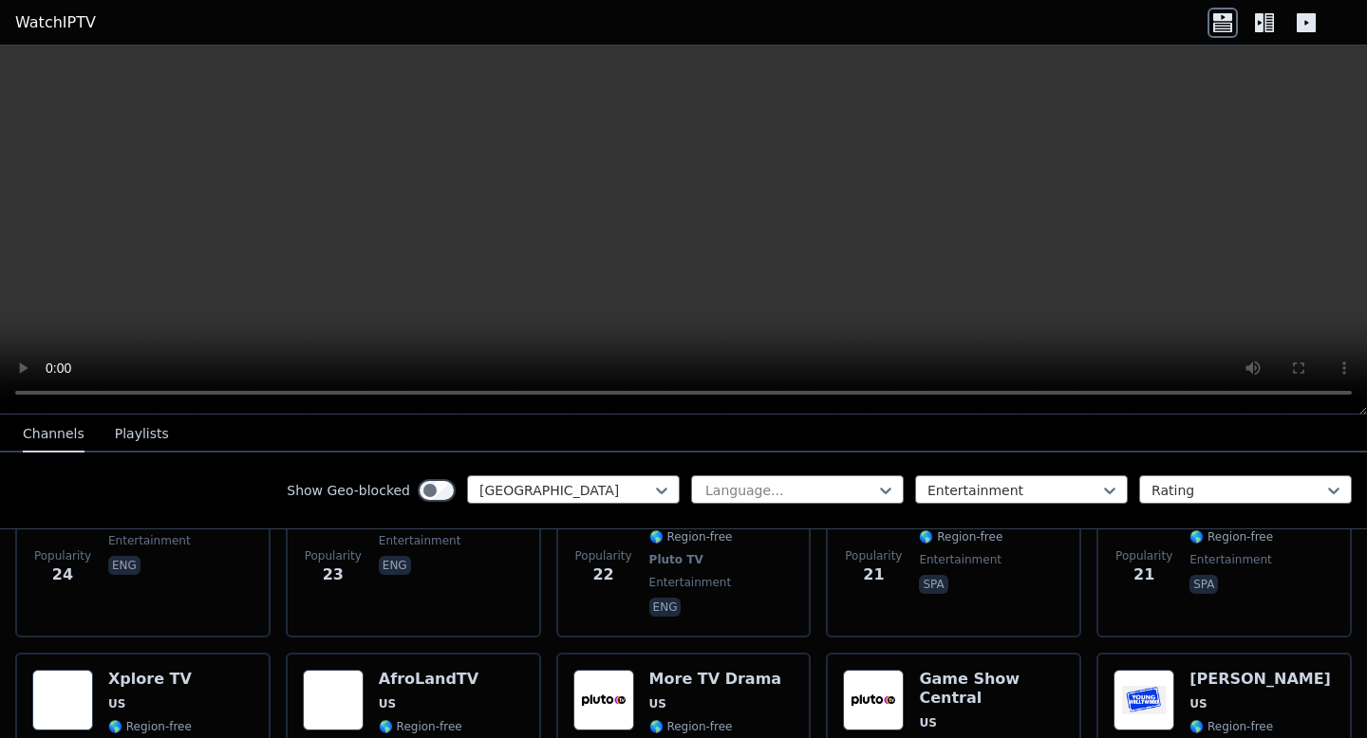
scroll to position [2770, 0]
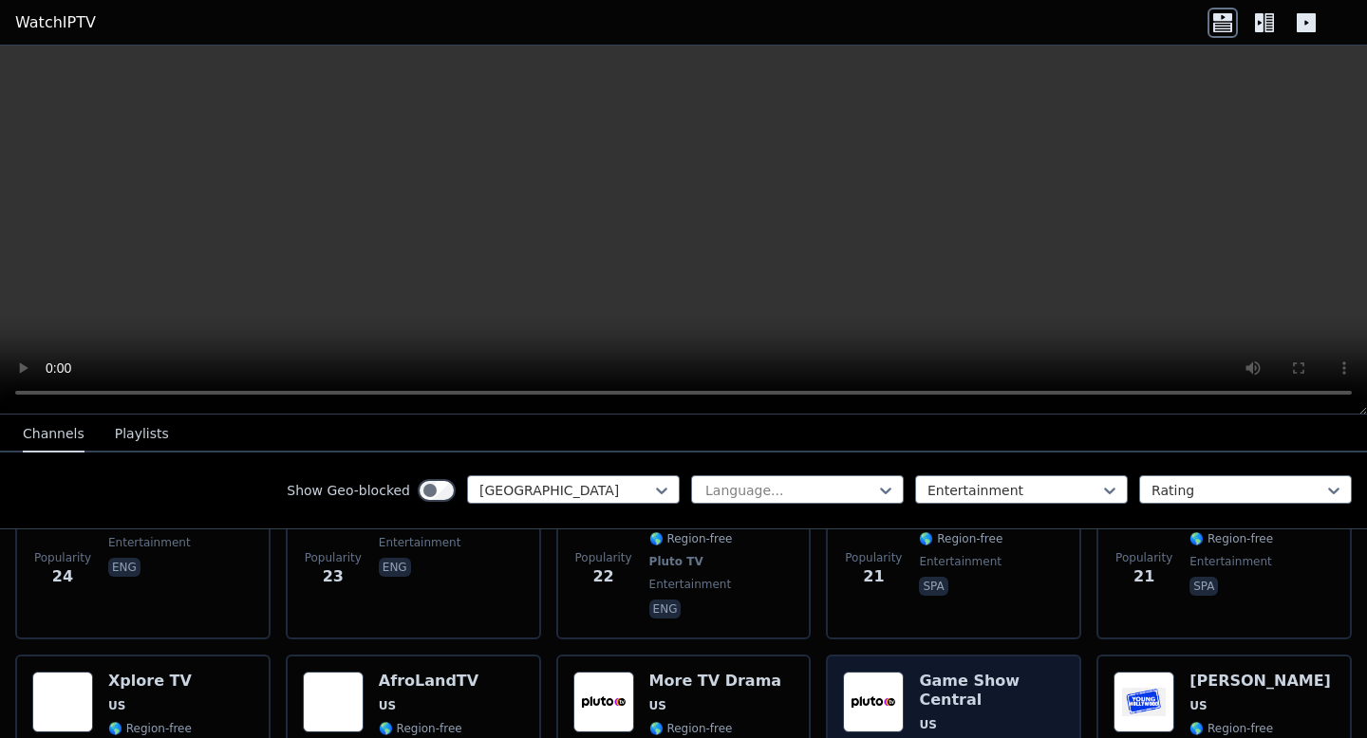
click at [958, 737] on span "🌎 Region-free" at bounding box center [961, 747] width 84 height 15
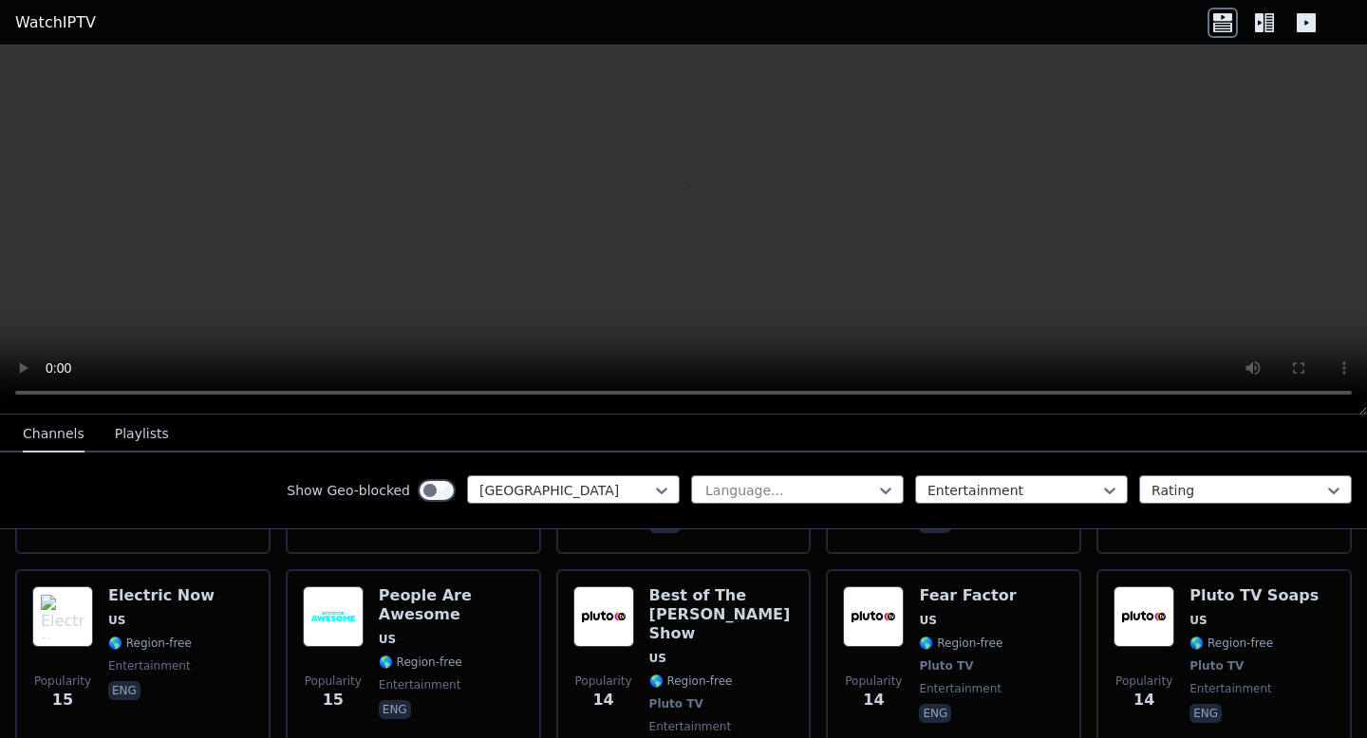
scroll to position [3404, 0]
